Goal: Task Accomplishment & Management: Manage account settings

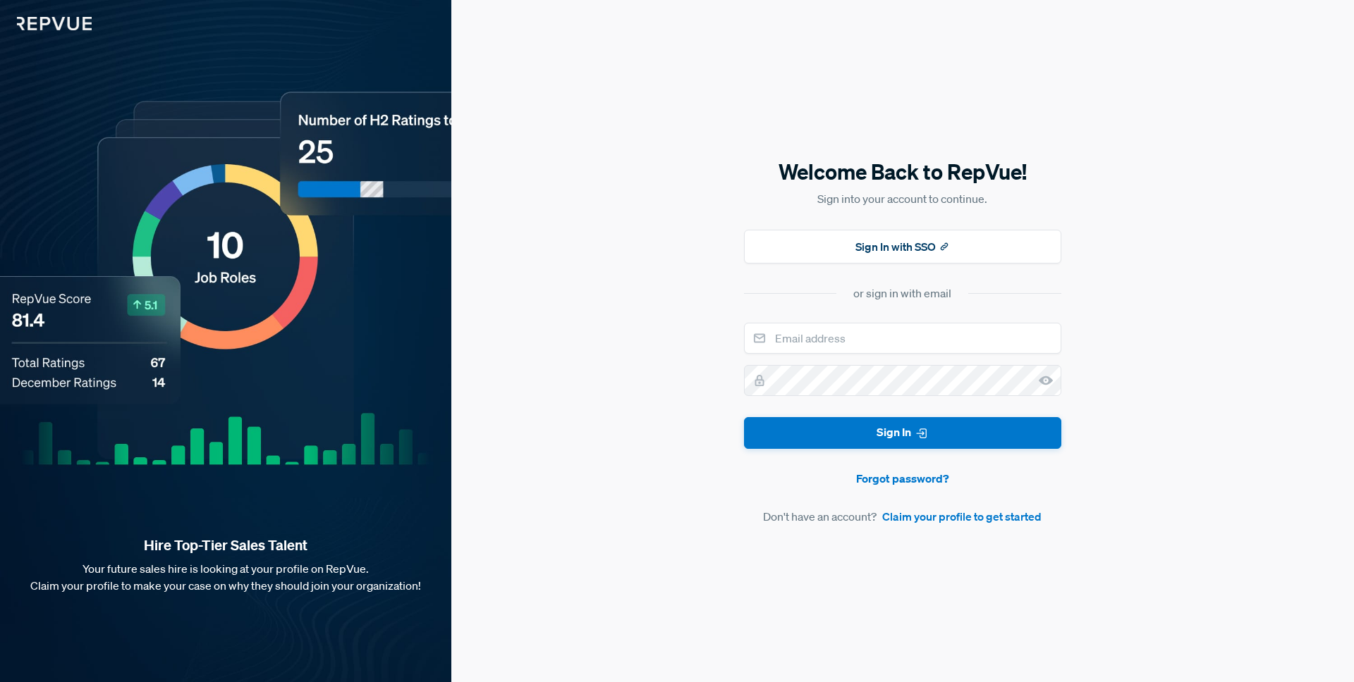
click at [885, 268] on div "Welcome Back to RepVue! Sign into your account to continue. Sign In with SSO or…" at bounding box center [902, 341] width 317 height 368
click at [884, 252] on button "Sign In with SSO" at bounding box center [902, 247] width 317 height 34
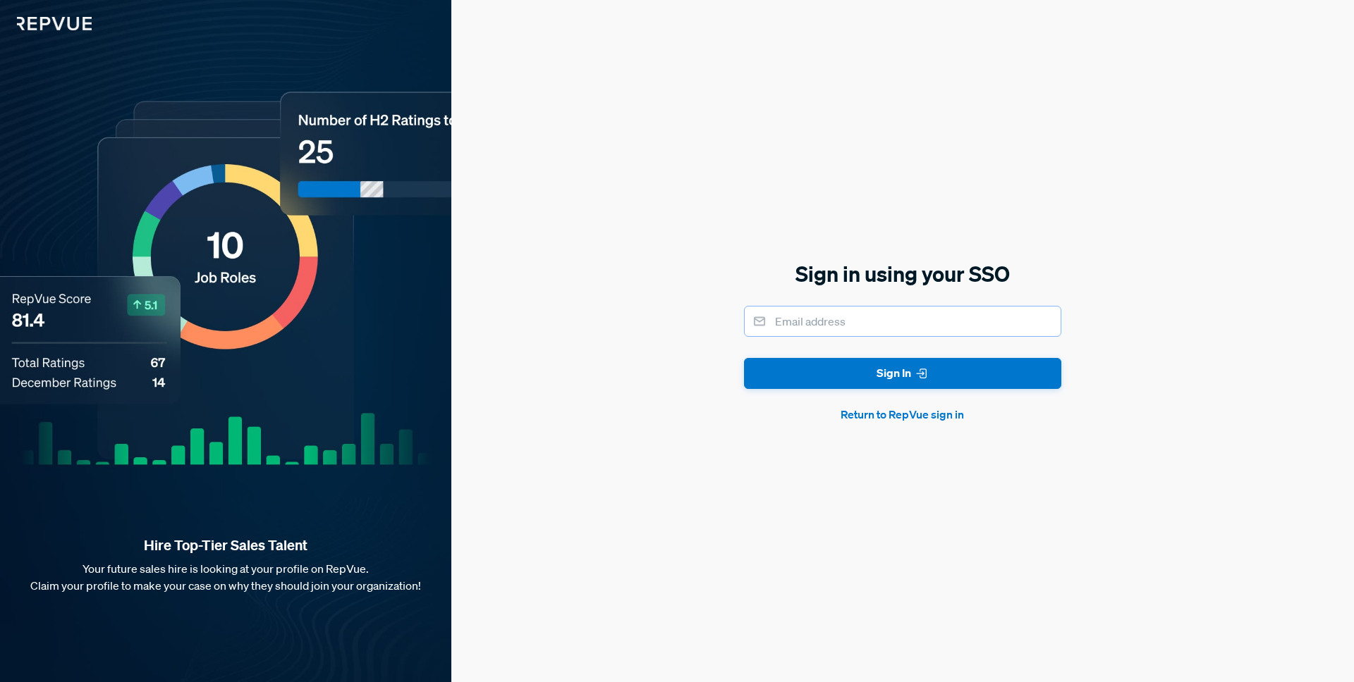
click at [857, 331] on input "email" at bounding box center [902, 321] width 317 height 31
type input "[EMAIL_ADDRESS][DOMAIN_NAME]"
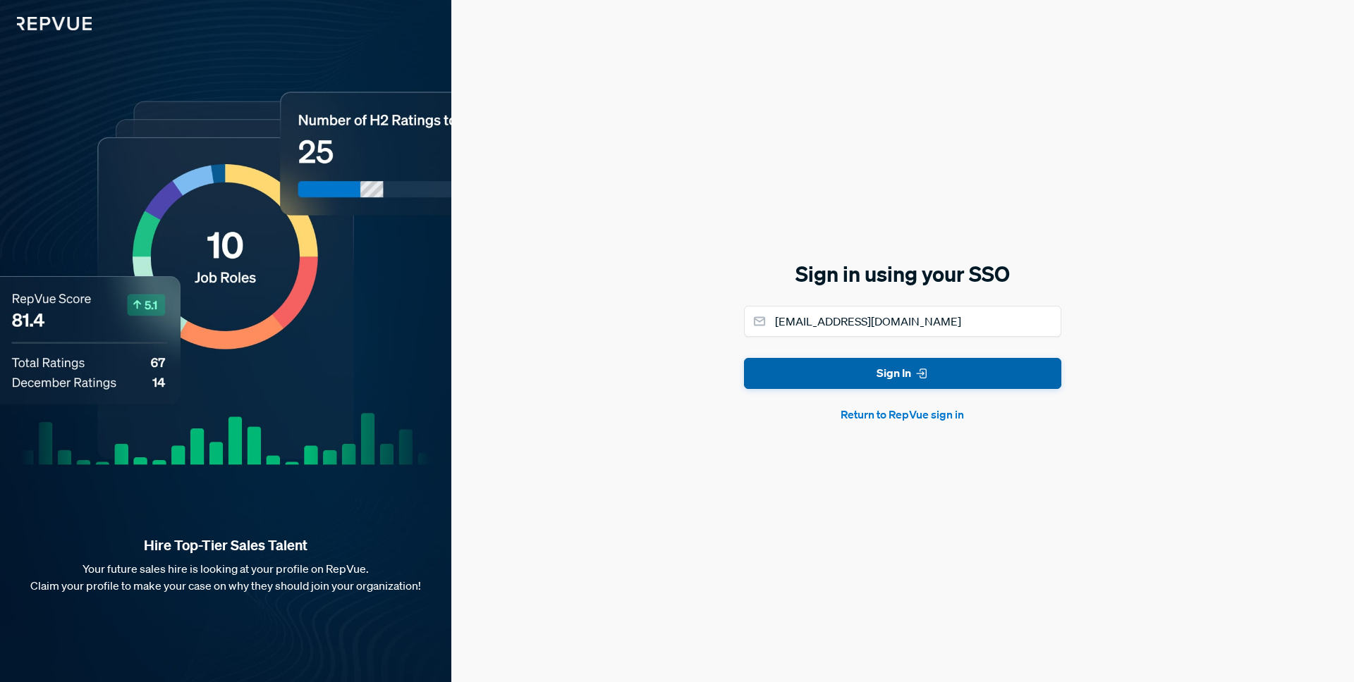
click at [891, 375] on button "Sign In" at bounding box center [902, 374] width 317 height 32
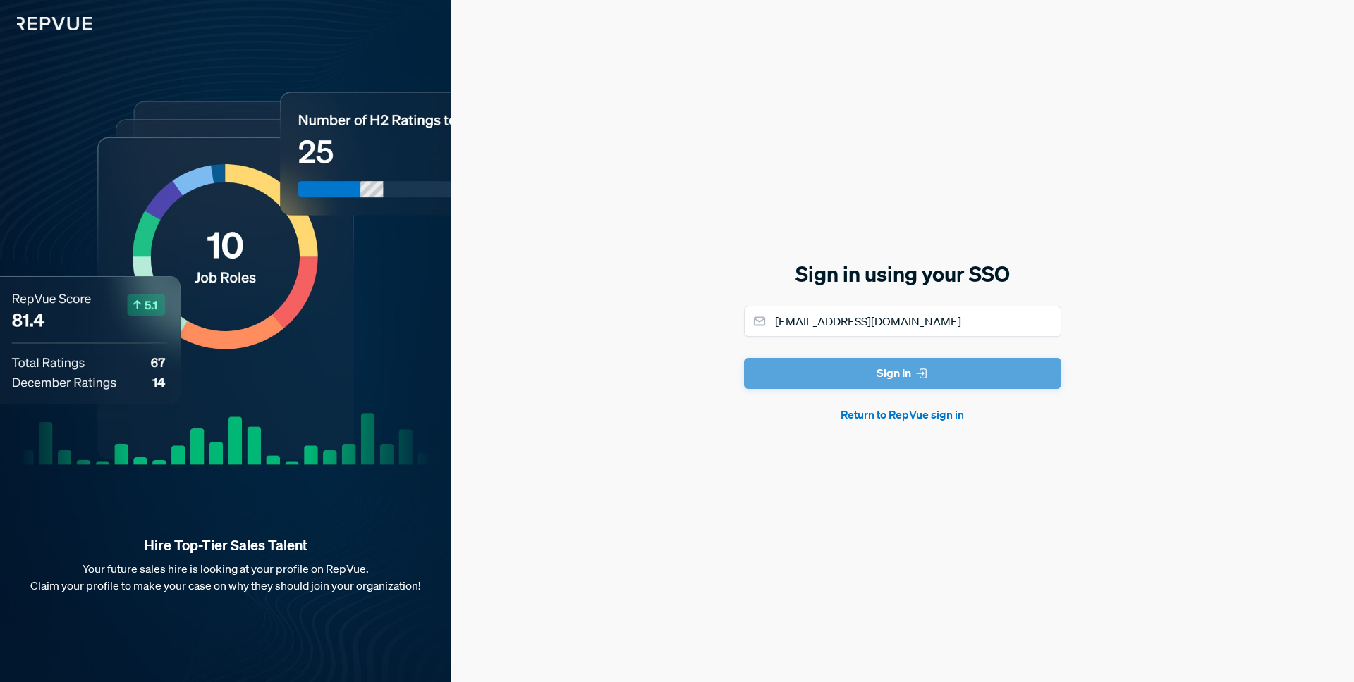
click at [895, 373] on form "[EMAIL_ADDRESS][DOMAIN_NAME] Sign In Return to RepVue sign in" at bounding box center [902, 365] width 317 height 118
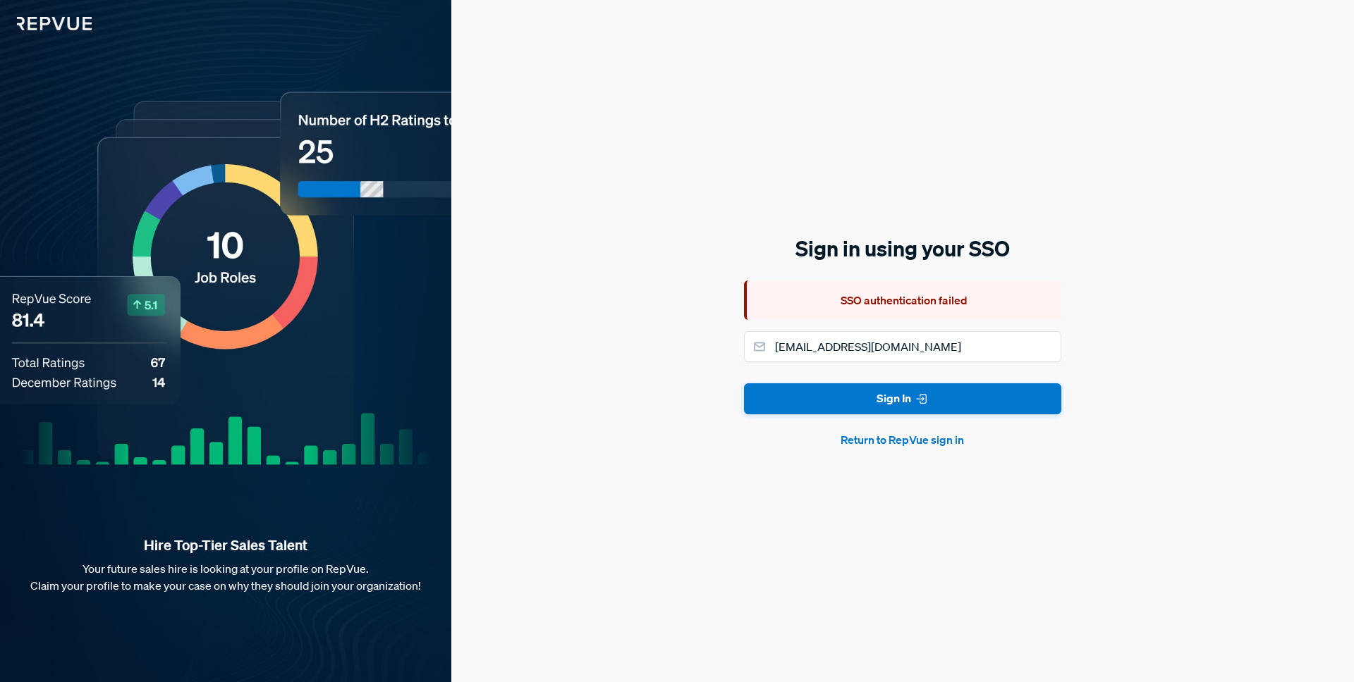
click at [962, 441] on button "Return to RepVue sign in" at bounding box center [902, 439] width 317 height 17
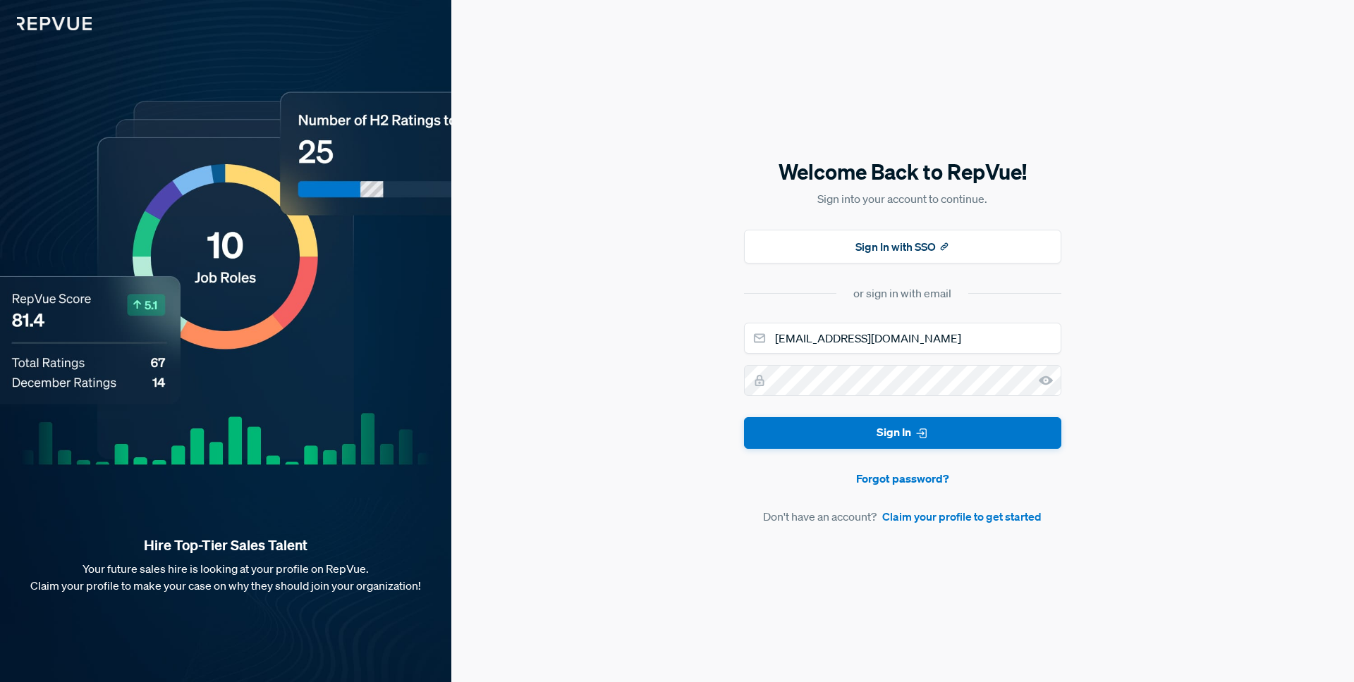
click at [66, 26] on img at bounding box center [46, 15] width 92 height 30
click at [67, 26] on img at bounding box center [46, 15] width 92 height 30
click at [44, 35] on div "Hire Top-Tier Sales Talent Your future sales hire is looking at your profile on…" at bounding box center [225, 341] width 451 height 682
click at [46, 30] on img at bounding box center [46, 15] width 92 height 30
